Goal: Information Seeking & Learning: Learn about a topic

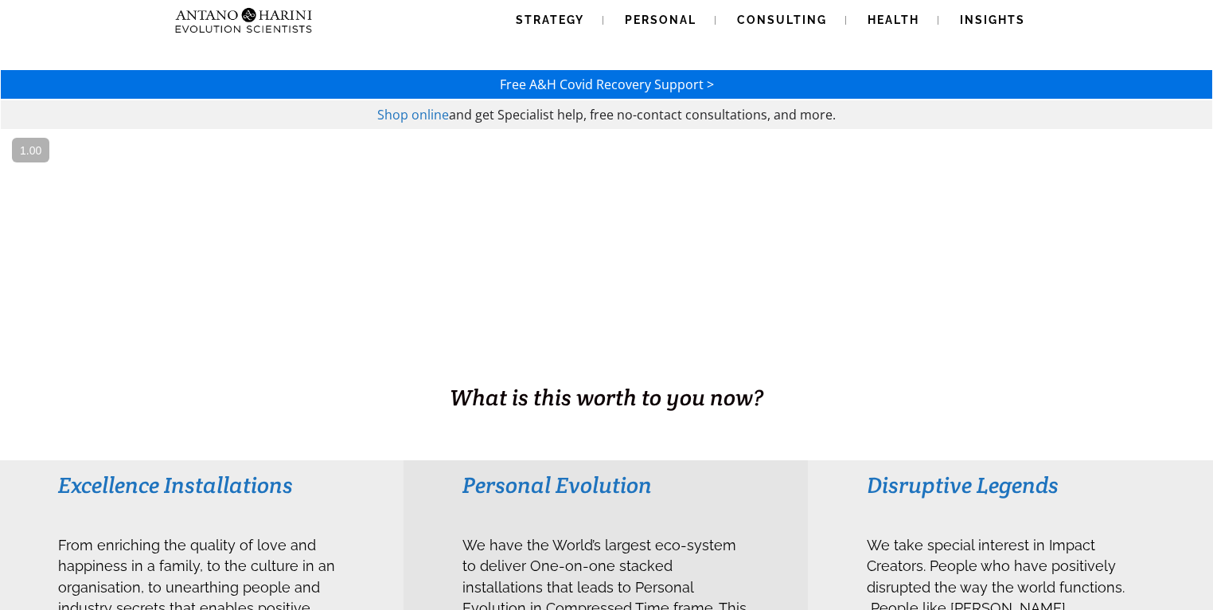
scroll to position [47, 0]
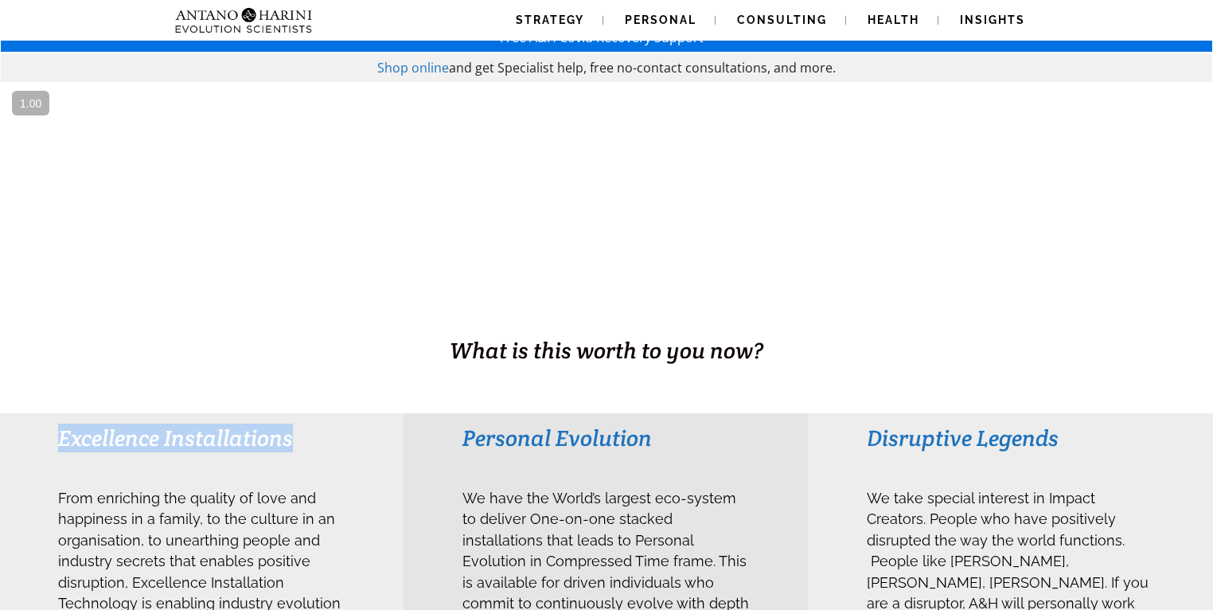
drag, startPoint x: 61, startPoint y: 438, endPoint x: 291, endPoint y: 433, distance: 230.2
click at [291, 433] on h3 "Excellence Installations" at bounding box center [201, 438] width 287 height 29
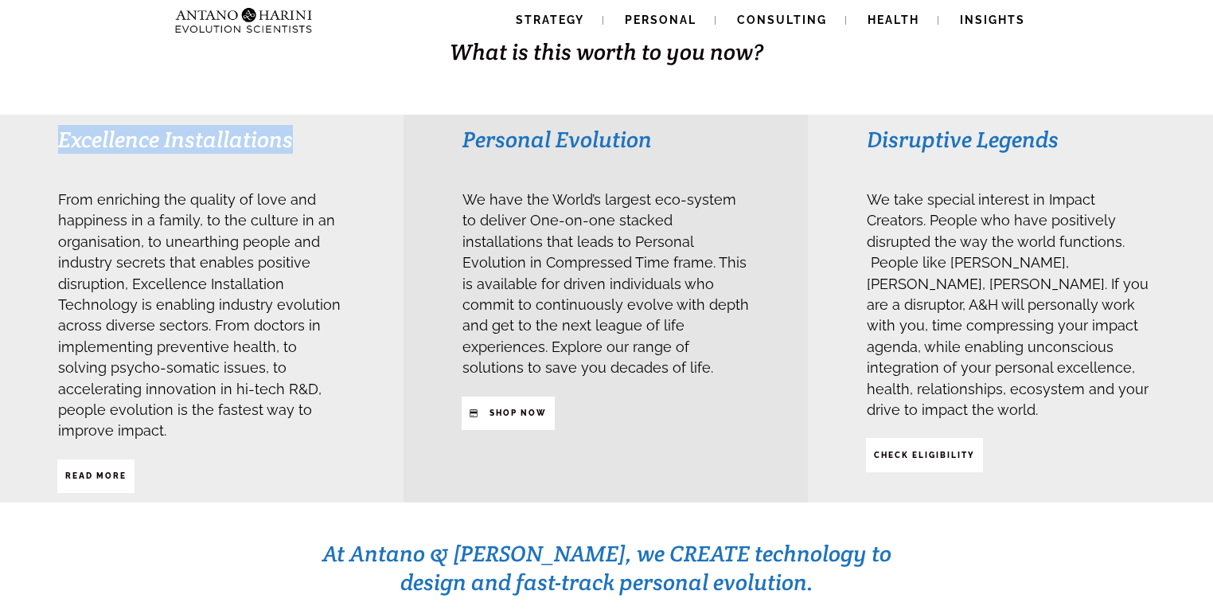
scroll to position [347, 0]
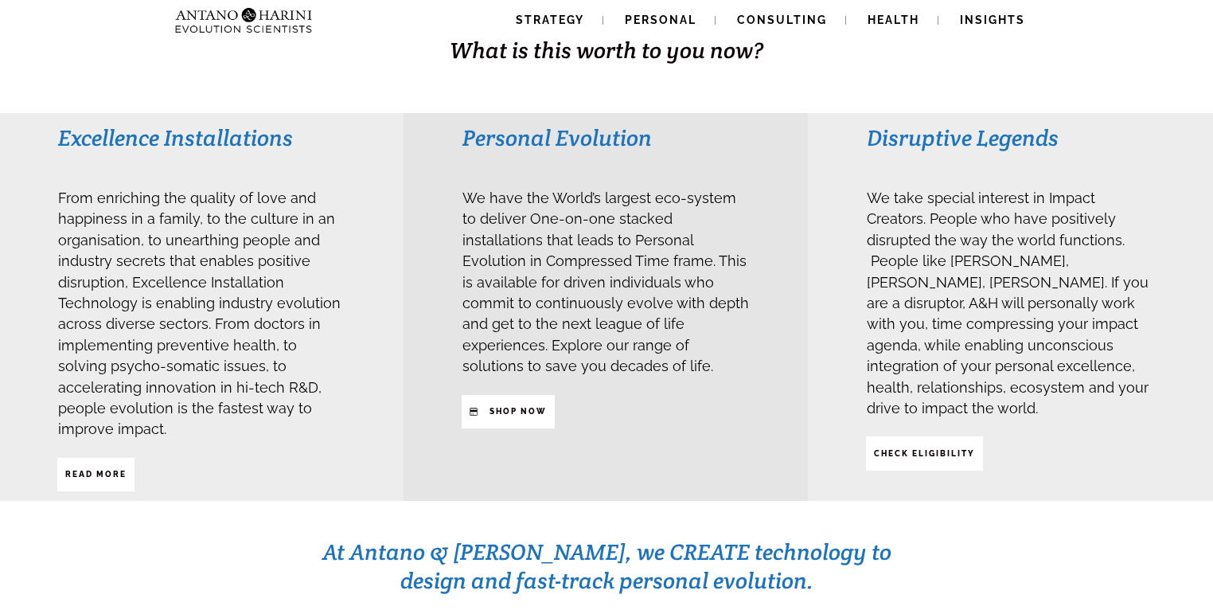
click at [291, 433] on div "Excellence Installations From enriching the quality of love and happiness in a …" at bounding box center [201, 307] width 289 height 369
drag, startPoint x: 147, startPoint y: 222, endPoint x: 174, endPoint y: 221, distance: 27.1
click at [174, 221] on span "From enriching the quality of love and happiness in a family, to the culture in…" at bounding box center [199, 311] width 283 height 260
click at [182, 213] on span "From enriching the quality of love and happiness in a family, to the culture in…" at bounding box center [199, 314] width 283 height 248
drag, startPoint x: 182, startPoint y: 201, endPoint x: 248, endPoint y: 201, distance: 66.1
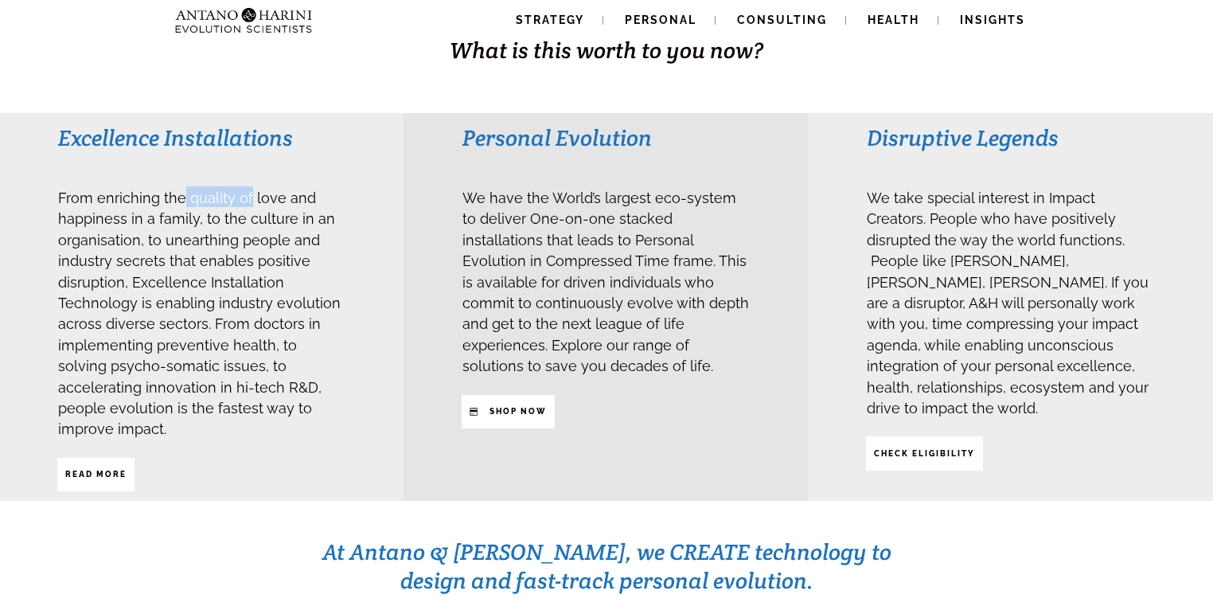
click at [248, 197] on span "From enriching the quality of love and happiness in a family, to the culture in…" at bounding box center [199, 311] width 283 height 260
click at [255, 225] on span "From enriching the quality of love and happiness in a family, to the culture in…" at bounding box center [199, 311] width 283 height 260
drag, startPoint x: 231, startPoint y: 220, endPoint x: 313, endPoint y: 225, distance: 82.2
click at [313, 225] on span "From enriching the quality of love and happiness in a family, to the culture in…" at bounding box center [199, 311] width 283 height 260
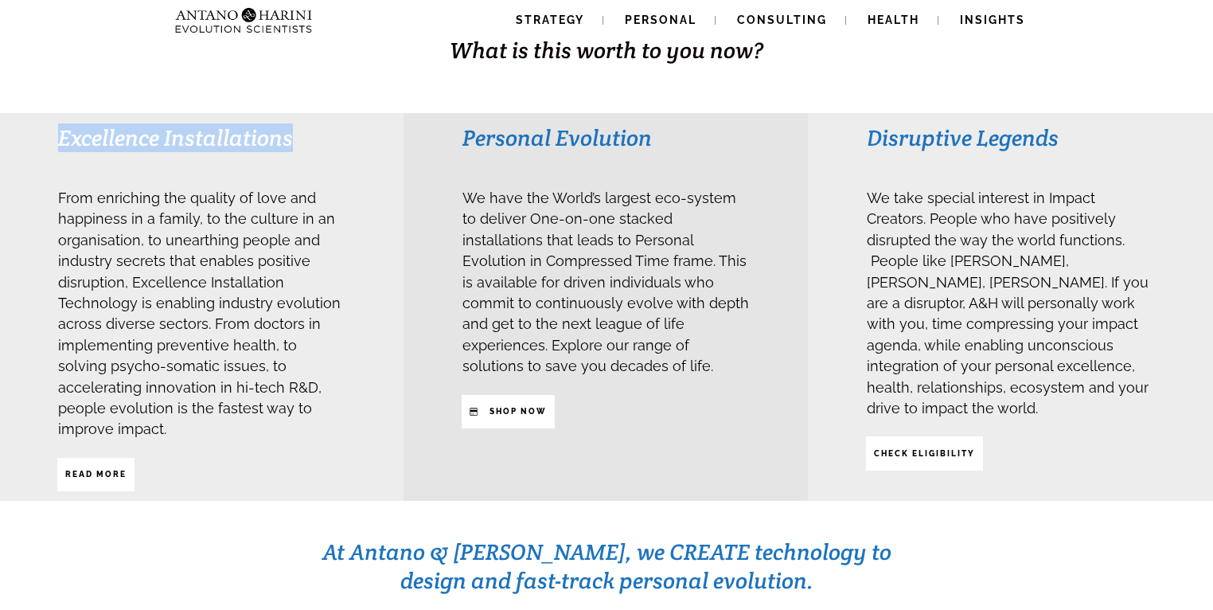
drag, startPoint x: 57, startPoint y: 138, endPoint x: 299, endPoint y: 141, distance: 242.1
click at [299, 141] on div "Excellence Installations" at bounding box center [201, 146] width 289 height 47
click at [299, 141] on h3 "Excellence Installations" at bounding box center [201, 137] width 287 height 29
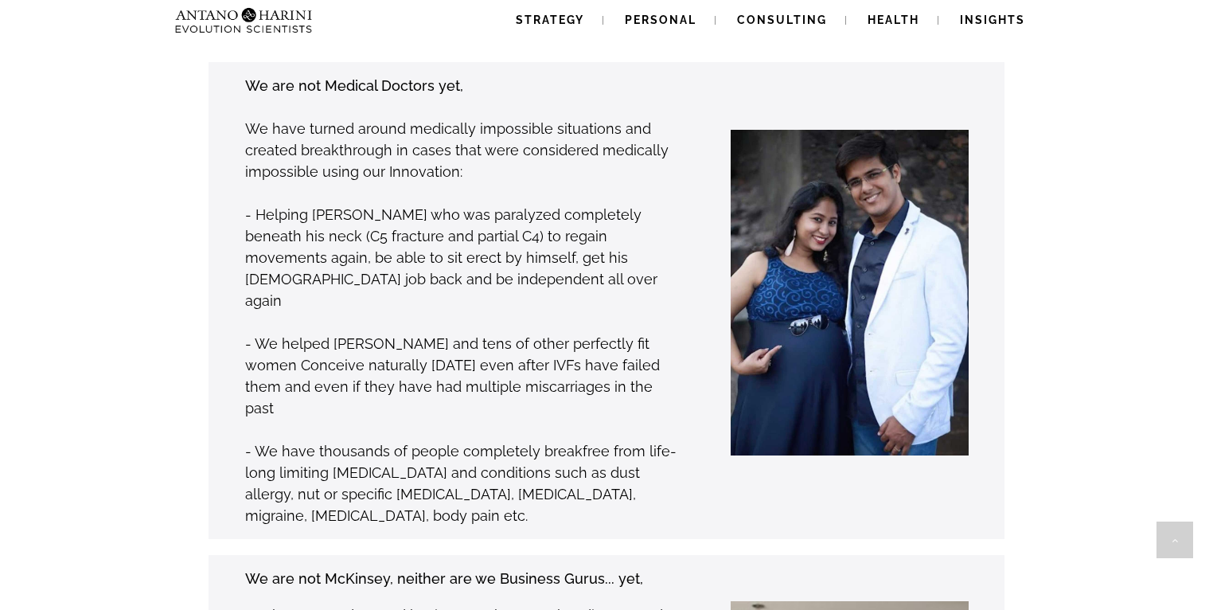
scroll to position [1257, 0]
